Goal: Find specific page/section: Find specific page/section

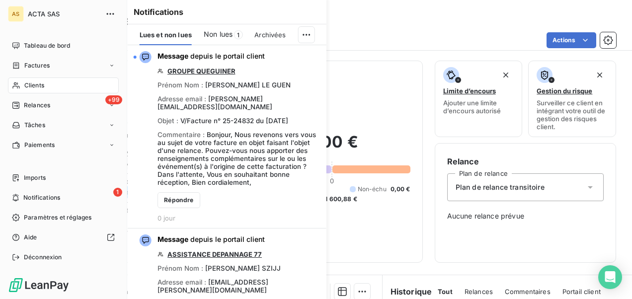
click at [36, 87] on span "Clients" at bounding box center [34, 85] width 20 height 9
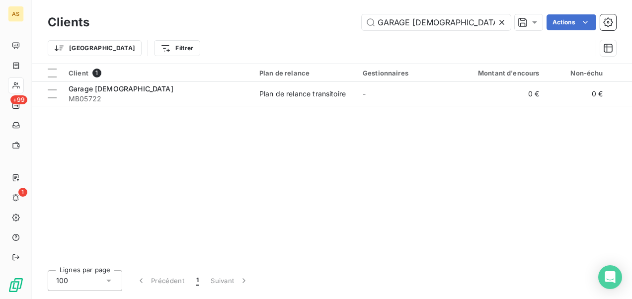
drag, startPoint x: 383, startPoint y: 34, endPoint x: 323, endPoint y: 37, distance: 59.2
click at [322, 50] on div "Clients GARAGE CHRIST Actions Trier Filtrer" at bounding box center [332, 38] width 568 height 52
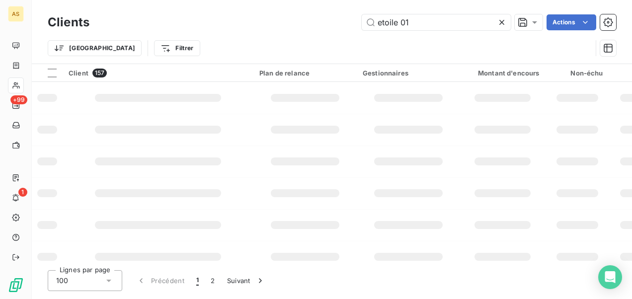
type input "etoile 01"
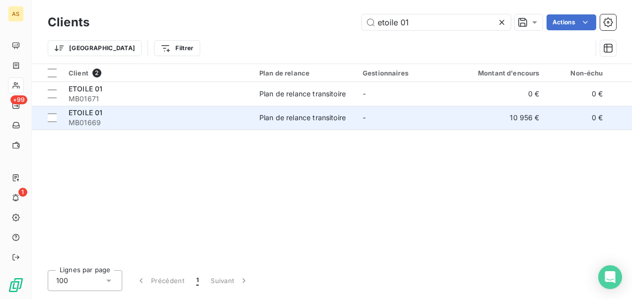
click at [268, 115] on div "Plan de relance transitoire" at bounding box center [302, 118] width 86 height 10
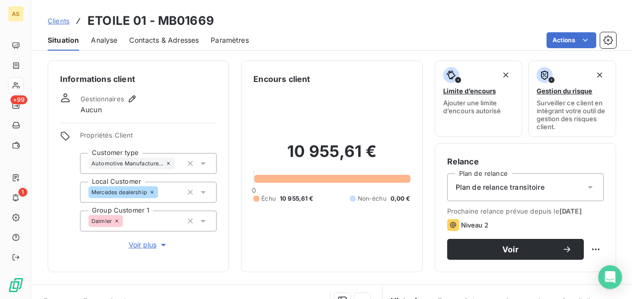
click at [61, 21] on span "Clients" at bounding box center [59, 21] width 22 height 8
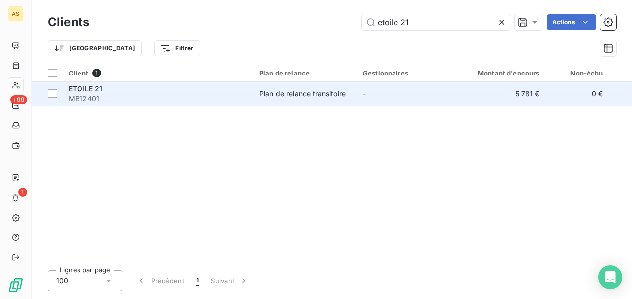
type input "etoile 21"
click at [312, 89] on div "Plan de relance transitoire" at bounding box center [302, 94] width 86 height 10
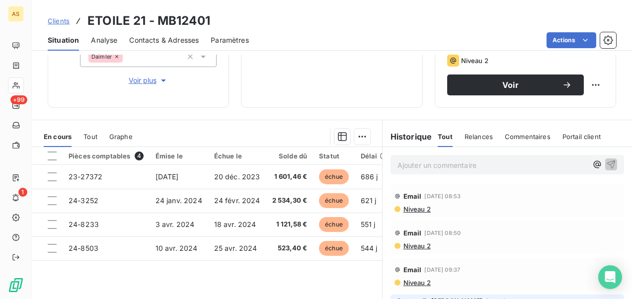
scroll to position [240, 0]
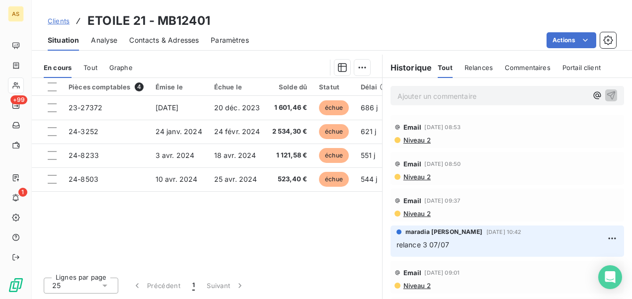
click at [66, 18] on span "Clients" at bounding box center [59, 21] width 22 height 8
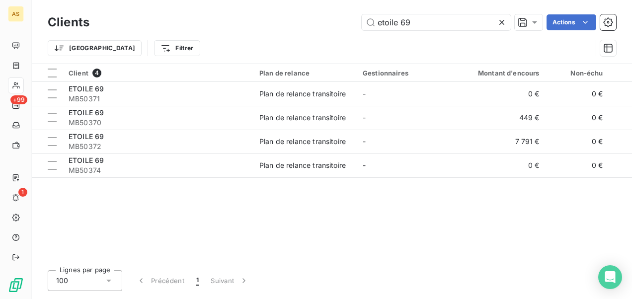
type input "etoile 69"
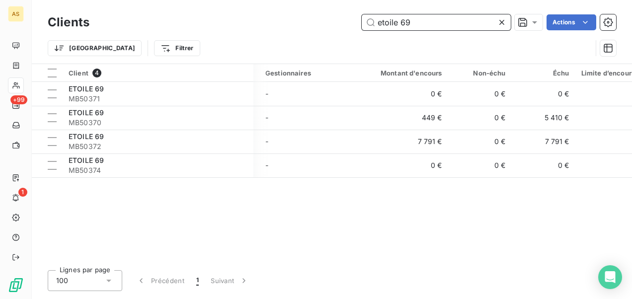
scroll to position [0, 103]
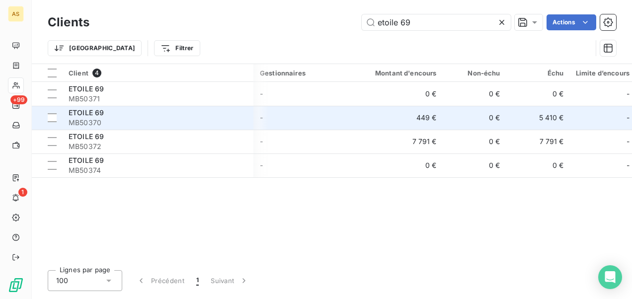
click at [142, 112] on div "ETOILE 69" at bounding box center [158, 113] width 179 height 10
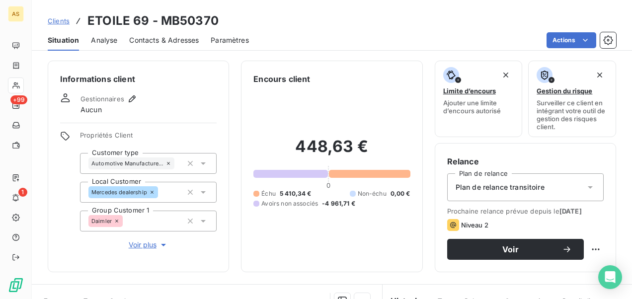
click at [151, 41] on span "Contacts & Adresses" at bounding box center [164, 40] width 70 height 10
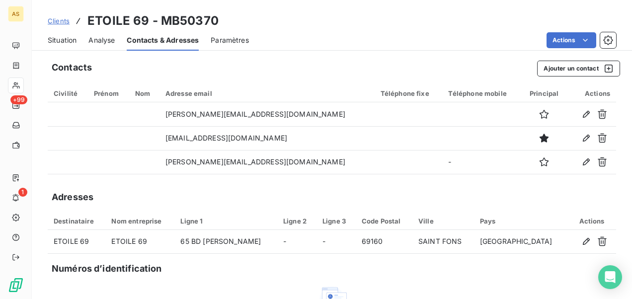
click at [53, 42] on span "Situation" at bounding box center [62, 40] width 29 height 10
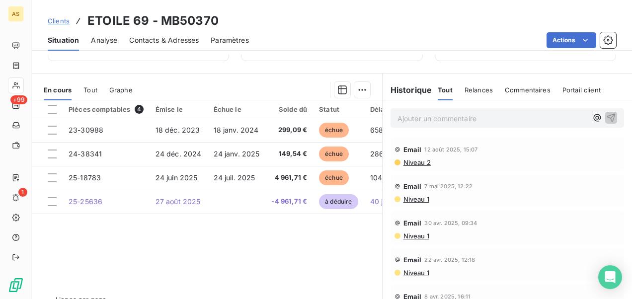
scroll to position [240, 0]
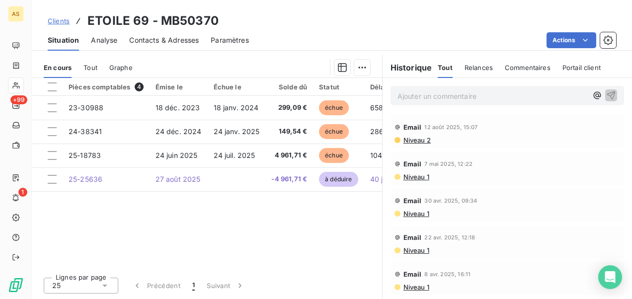
click at [62, 21] on span "Clients" at bounding box center [59, 21] width 22 height 8
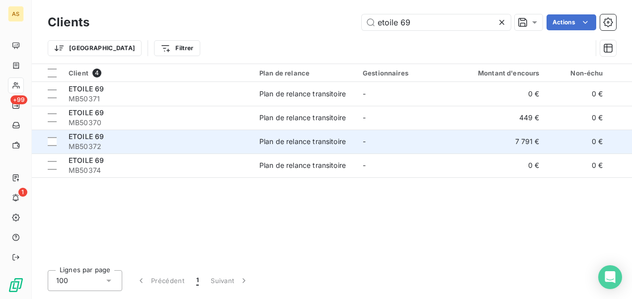
click at [173, 145] on span "MB50372" at bounding box center [158, 147] width 179 height 10
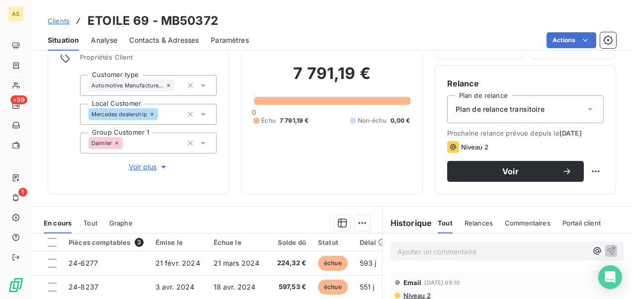
scroll to position [199, 0]
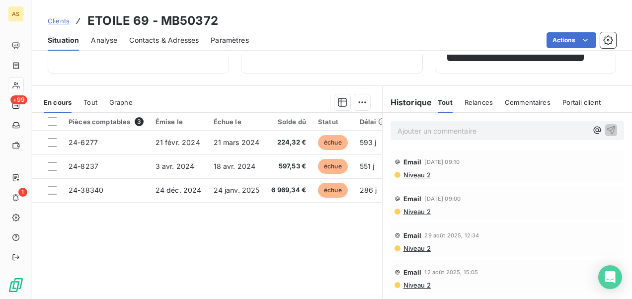
click at [168, 38] on span "Contacts & Adresses" at bounding box center [164, 40] width 70 height 10
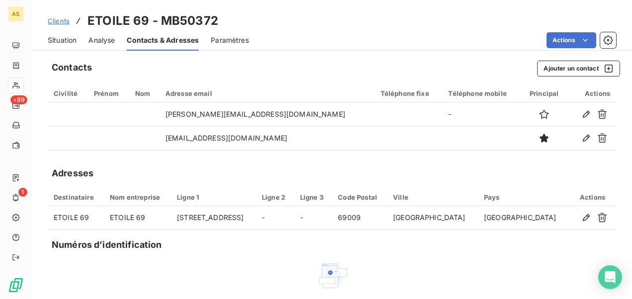
click at [54, 22] on span "Clients" at bounding box center [59, 21] width 22 height 8
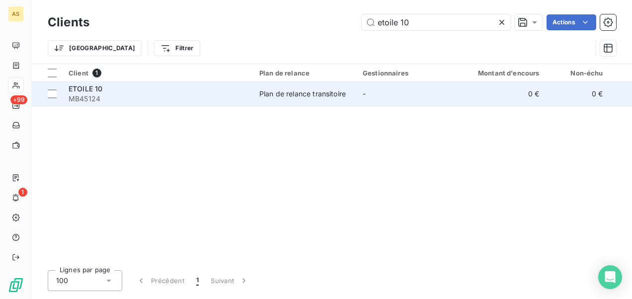
type input "etoile 10"
click at [367, 89] on td "-" at bounding box center [408, 94] width 103 height 24
